Goal: Obtain resource: Obtain resource

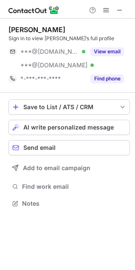
scroll to position [198, 135]
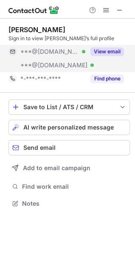
click at [102, 53] on button "View email" at bounding box center [106, 51] width 33 height 8
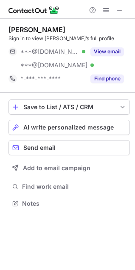
scroll to position [198, 135]
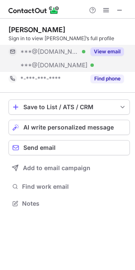
click at [109, 49] on button "View email" at bounding box center [106, 51] width 33 height 8
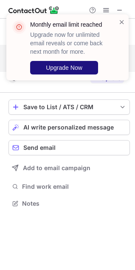
click at [82, 67] on button "Upgrade Now" at bounding box center [64, 68] width 68 height 14
